Goal: Obtain resource: Obtain resource

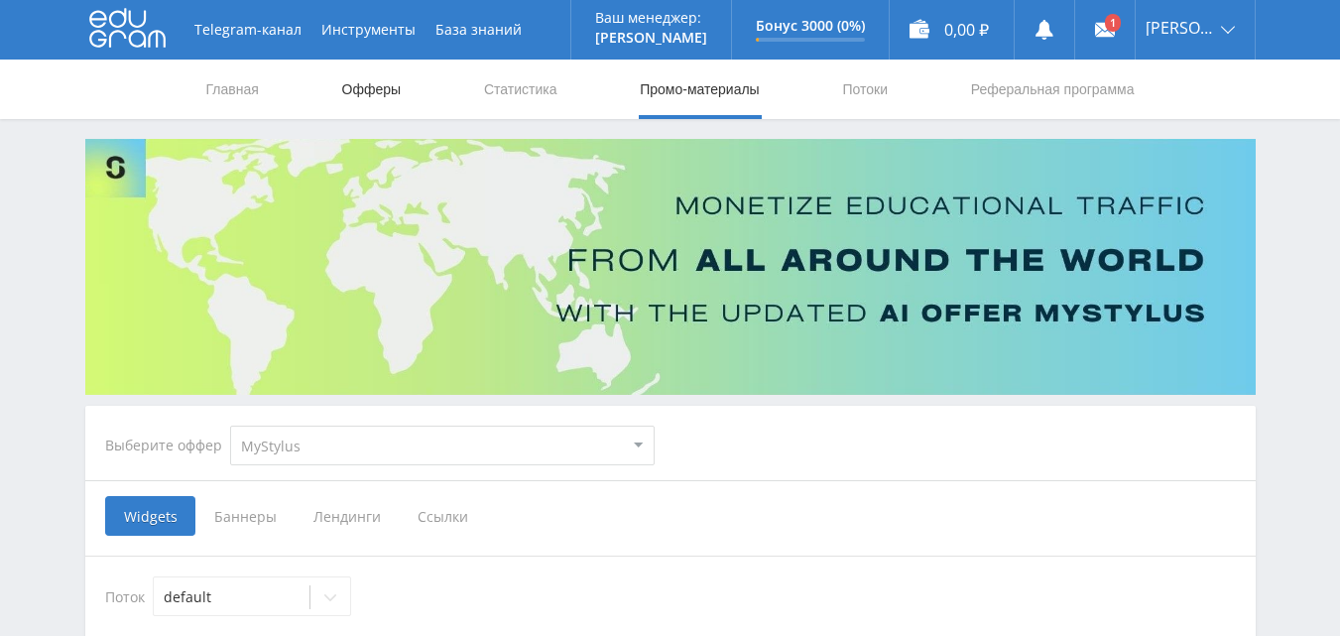
click at [362, 87] on link "Офферы" at bounding box center [371, 90] width 63 height 60
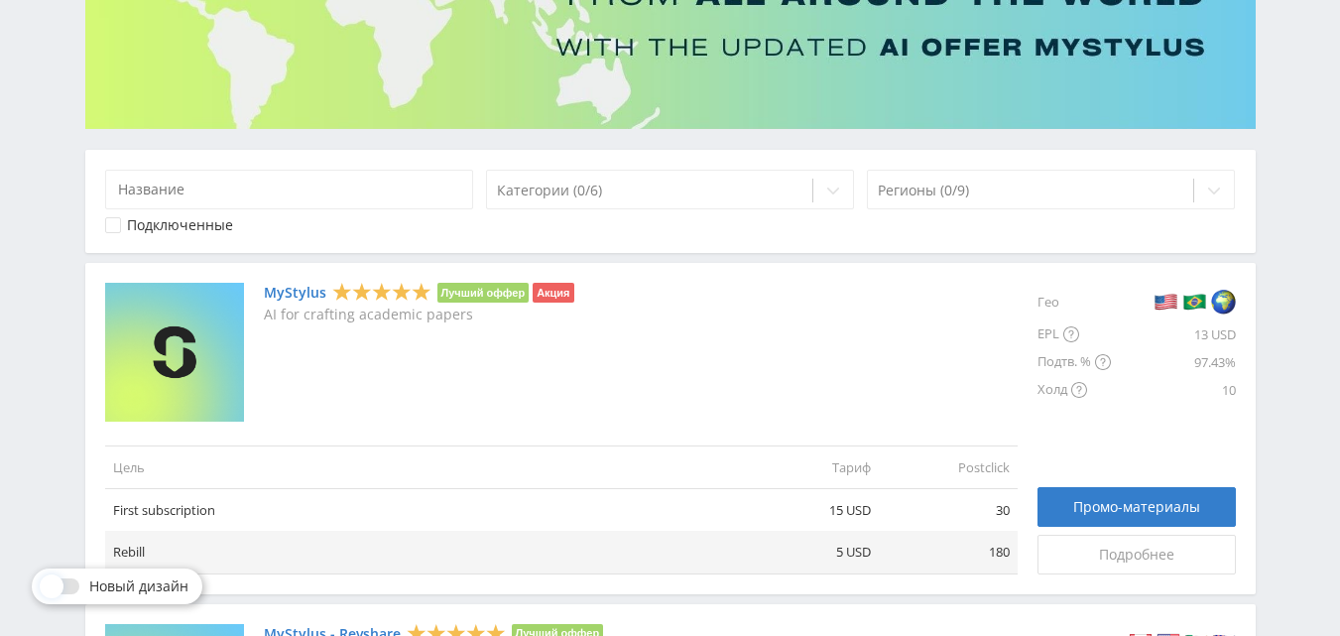
scroll to position [298, 0]
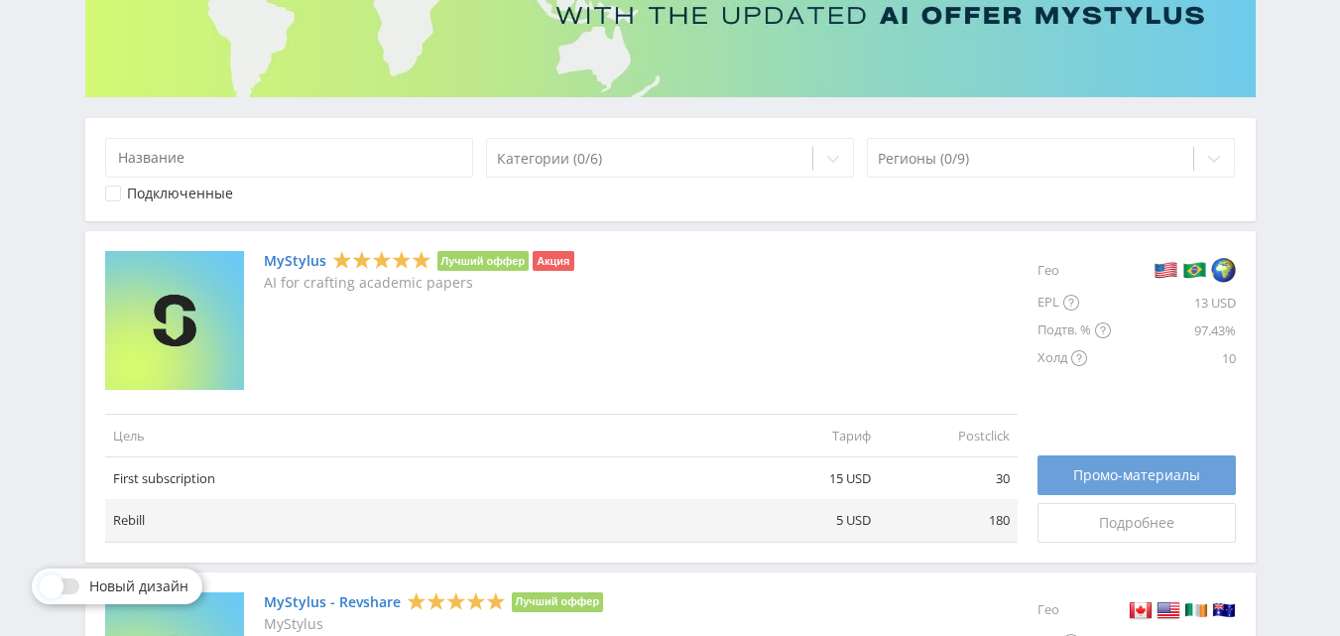
click at [1122, 476] on span "Промо-материалы" at bounding box center [1136, 475] width 127 height 16
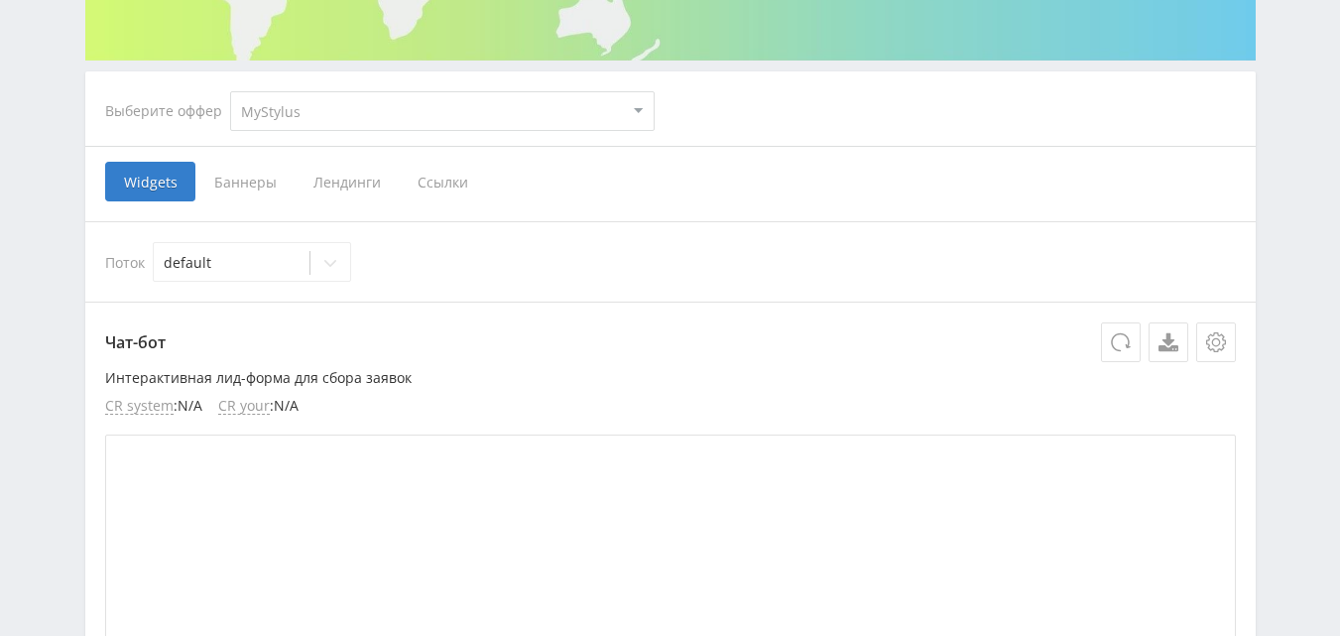
scroll to position [397, 0]
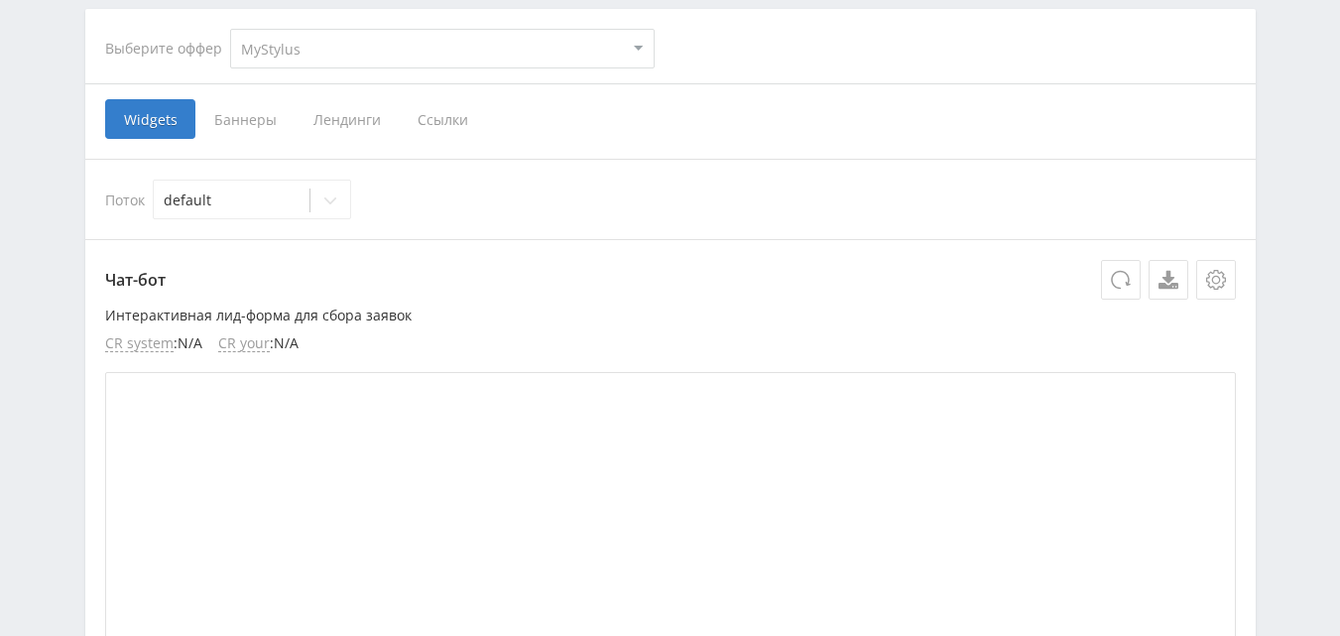
click at [446, 113] on span "Ссылки" at bounding box center [443, 119] width 88 height 40
click at [0, 0] on input "Ссылки" at bounding box center [0, 0] width 0 height 0
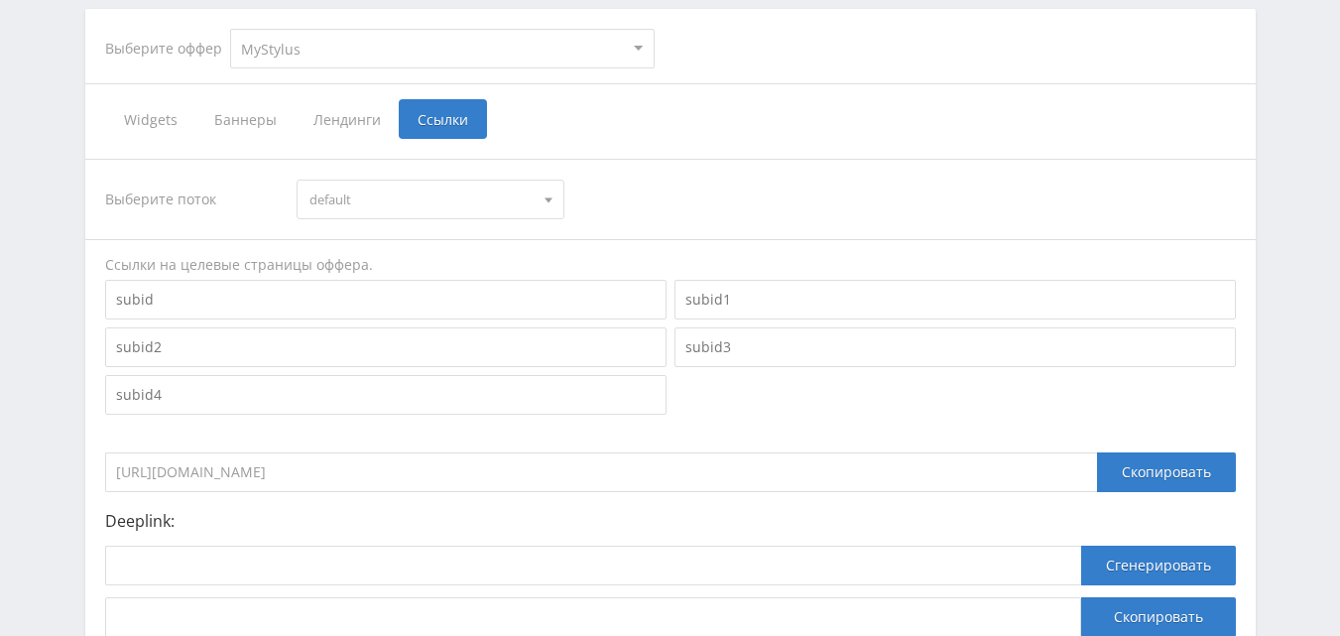
scroll to position [556, 0]
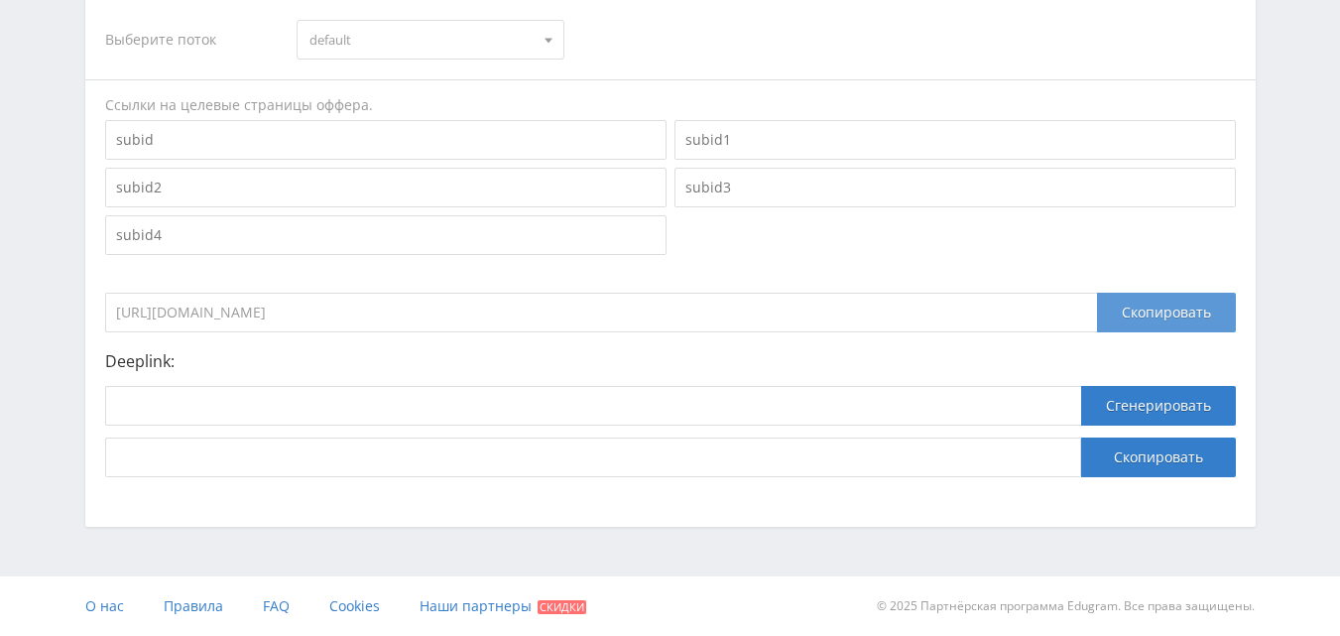
click at [1158, 309] on div "Скопировать" at bounding box center [1166, 313] width 139 height 40
